Goal: Find specific page/section: Find specific page/section

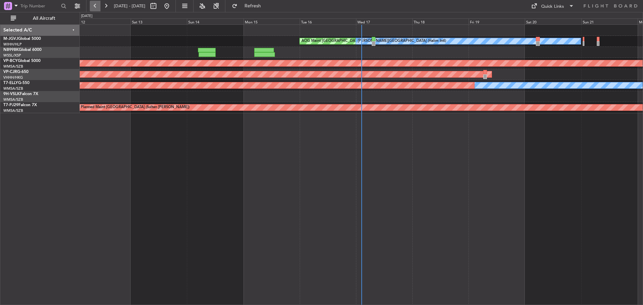
click at [93, 5] on button at bounding box center [95, 6] width 11 height 11
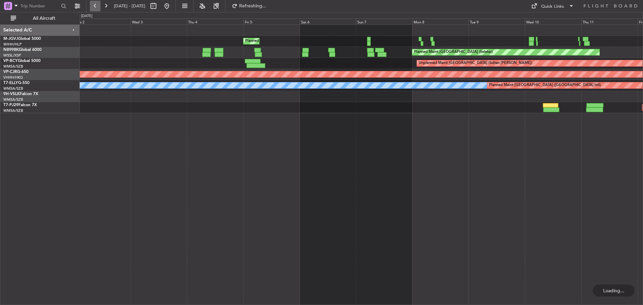
click at [93, 5] on button at bounding box center [95, 6] width 11 height 11
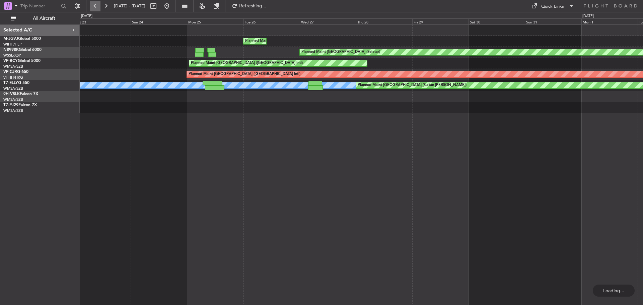
click at [93, 5] on button at bounding box center [95, 6] width 11 height 11
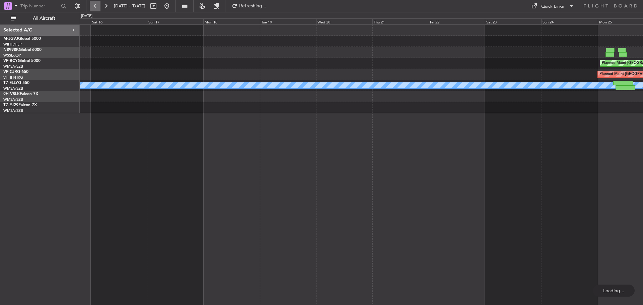
click at [93, 5] on button at bounding box center [95, 6] width 11 height 11
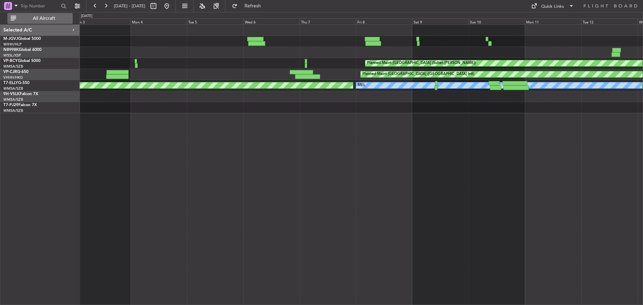
click at [14, 18] on button "All Aircraft" at bounding box center [39, 18] width 65 height 11
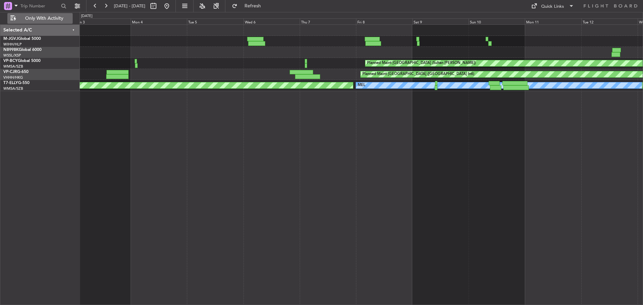
click at [15, 18] on button "Only With Activity" at bounding box center [39, 18] width 65 height 11
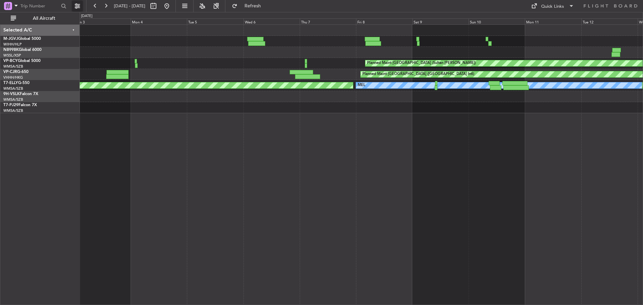
click at [77, 6] on button at bounding box center [77, 6] width 11 height 11
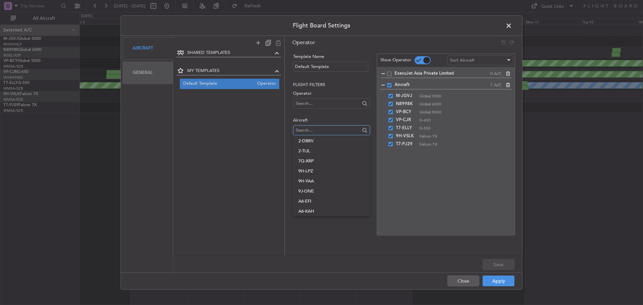
click at [342, 130] on input "text" at bounding box center [328, 130] width 64 height 10
click at [324, 201] on span "T7-[PERSON_NAME]" at bounding box center [331, 200] width 66 height 10
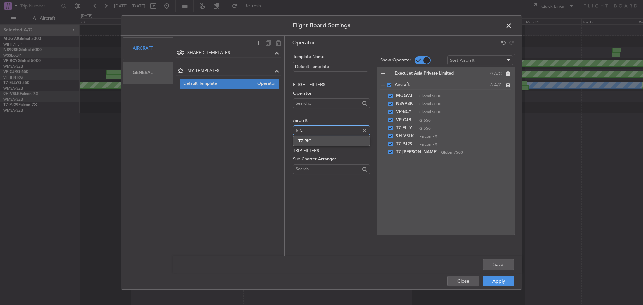
type input "RIC"
click at [347, 144] on span "T7-RIC" at bounding box center [331, 141] width 66 height 10
type input "8"
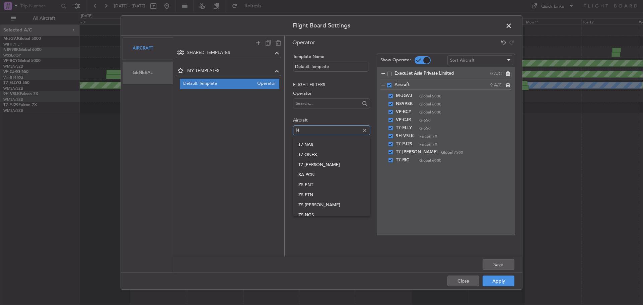
scroll to position [362, 0]
type input "N"
click at [311, 235] on div "Template Name Default Template Flight filters Operator Aircraft N Trip filters …" at bounding box center [331, 145] width 78 height 182
click at [500, 269] on button "Save" at bounding box center [498, 264] width 32 height 11
click at [495, 284] on button "Apply" at bounding box center [498, 281] width 32 height 11
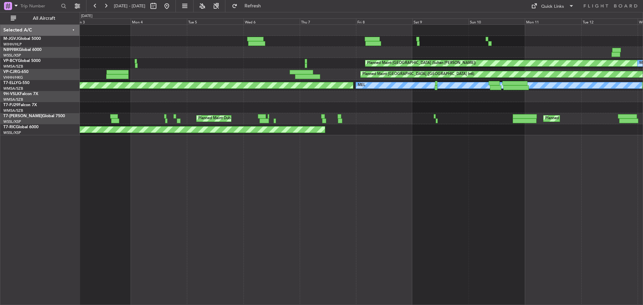
click at [334, 227] on div "Planned Maint [GEOGRAPHIC_DATA] (Sultan [PERSON_NAME]) [PERSON_NAME] (Sultan [P…" at bounding box center [361, 164] width 563 height 281
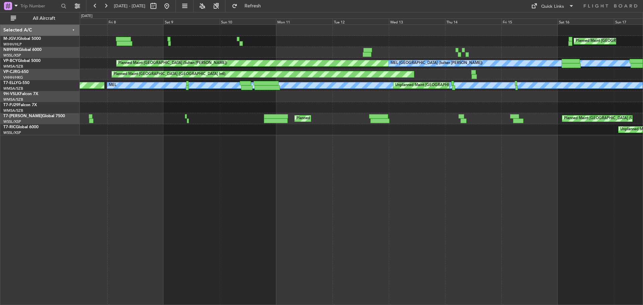
click at [317, 158] on div "Planned Maint [GEOGRAPHIC_DATA] (Seletar) Planned Maint [GEOGRAPHIC_DATA] (Sult…" at bounding box center [361, 164] width 563 height 281
